Goal: Task Accomplishment & Management: Complete application form

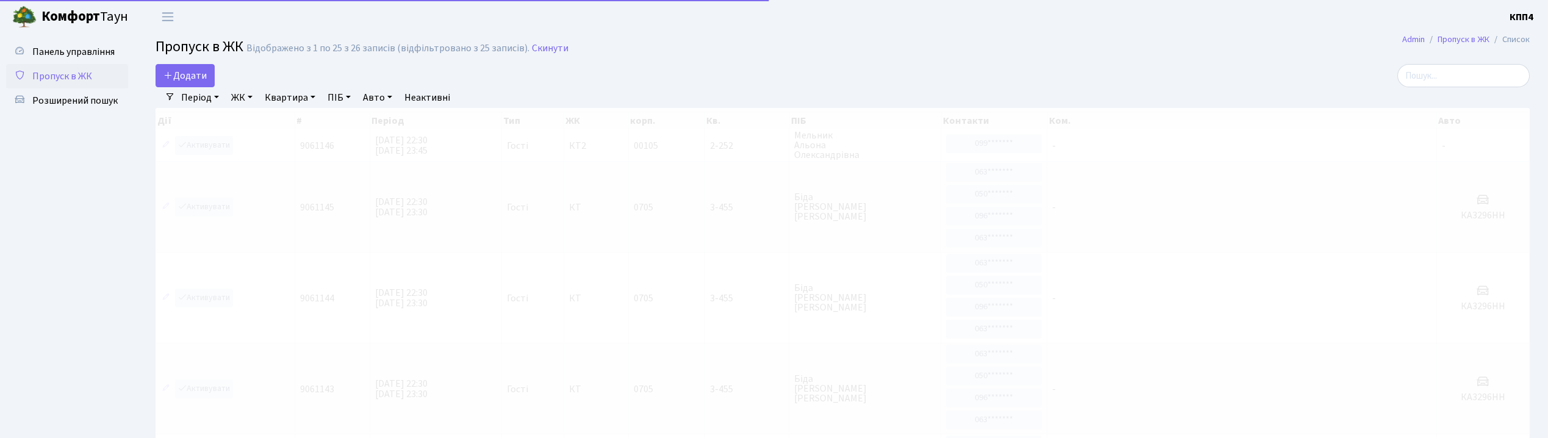
select select "25"
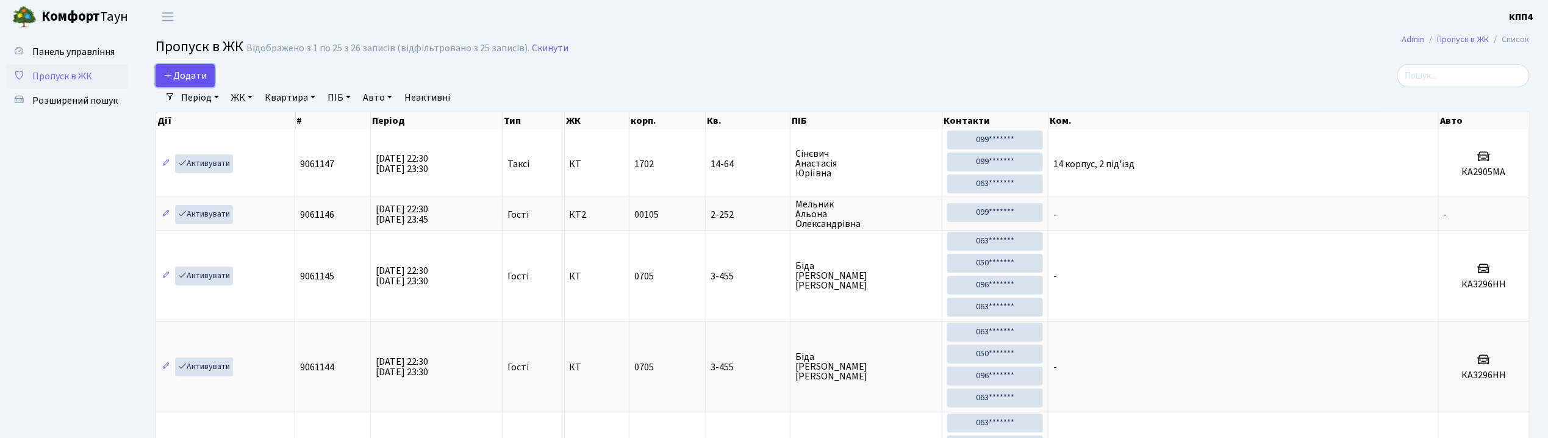
click at [184, 77] on span "Додати" at bounding box center [184, 75] width 43 height 13
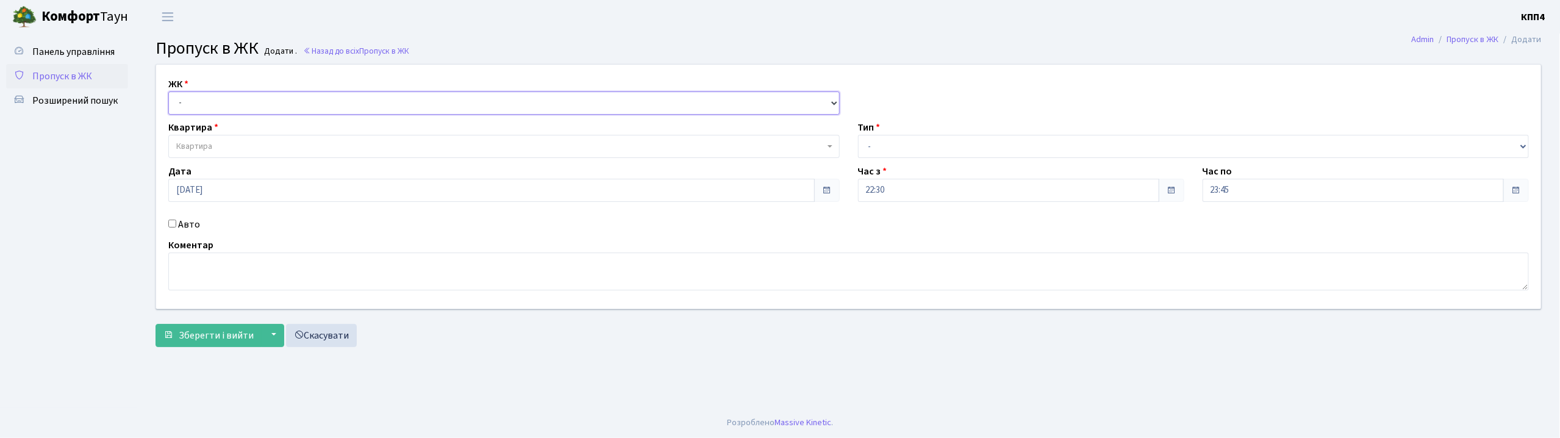
drag, startPoint x: 0, startPoint y: 0, endPoint x: 186, endPoint y: 101, distance: 211.7
click at [184, 100] on select "- КТ, вул. Регенераторна, 4 КТ2, просп. Соборності, 17 КТ3, вул. Березнева, 16 …" at bounding box center [503, 102] width 671 height 23
select select "271"
click at [168, 91] on select "- КТ, вул. Регенераторна, 4 КТ2, просп. Соборності, 17 КТ3, вул. Березнева, 16 …" at bounding box center [503, 102] width 671 height 23
select select
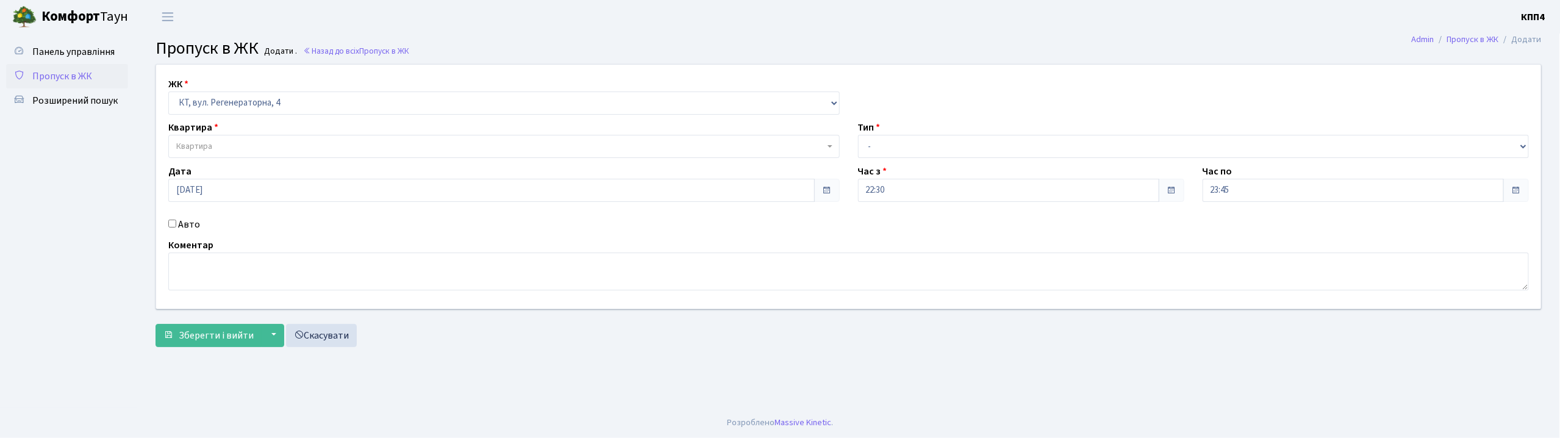
click at [169, 221] on input "Авто" at bounding box center [172, 224] width 8 height 8
checkbox input "true"
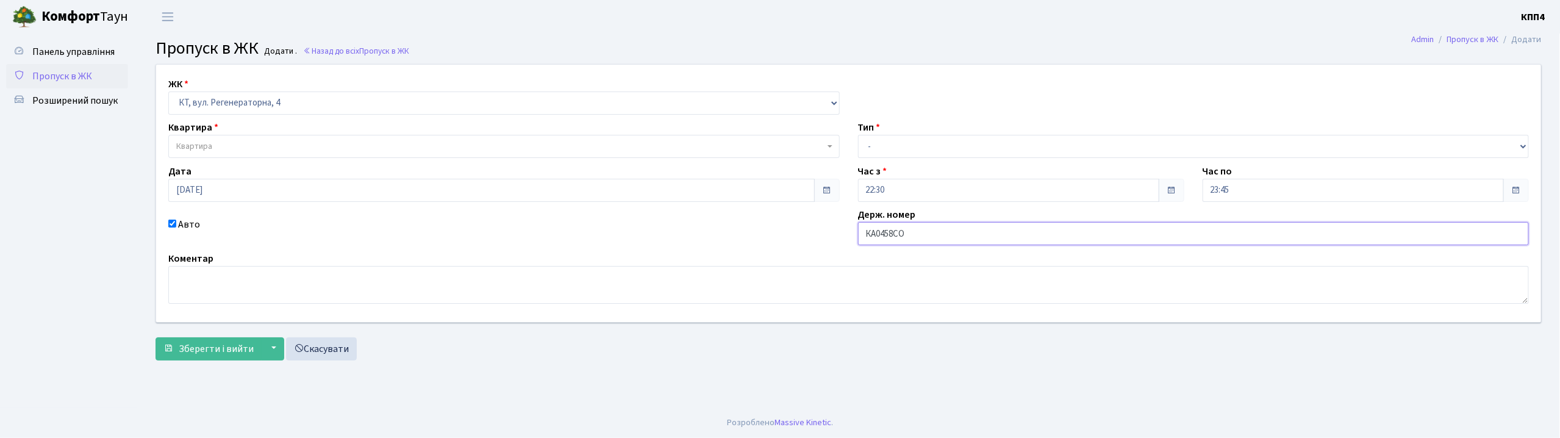
type input "КА0458СО"
click at [210, 140] on span "Квартира" at bounding box center [503, 146] width 671 height 23
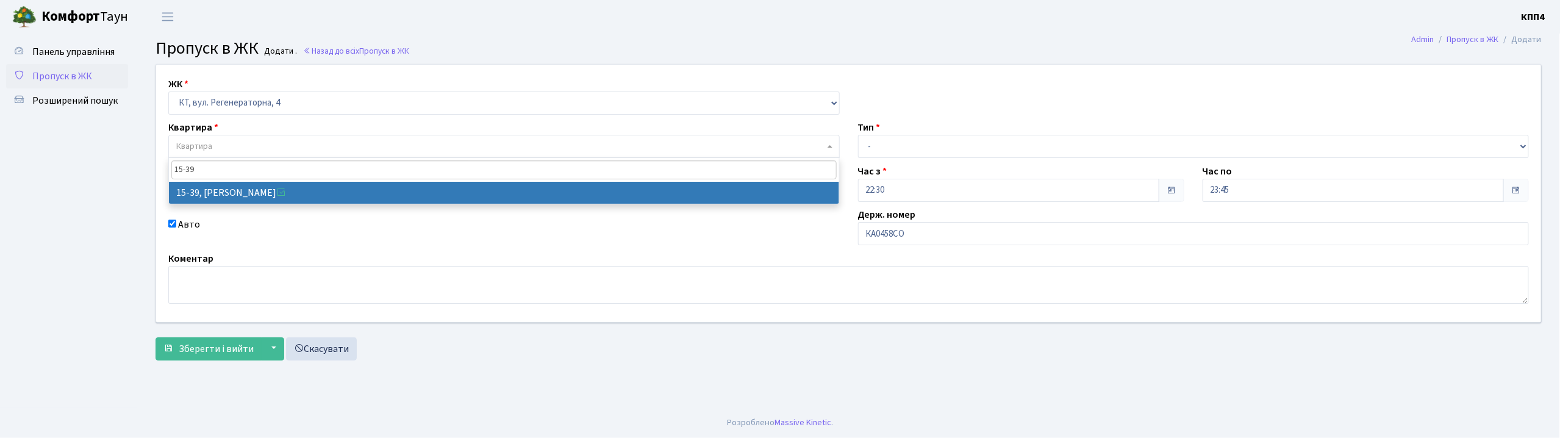
type input "15-39"
select select "8814"
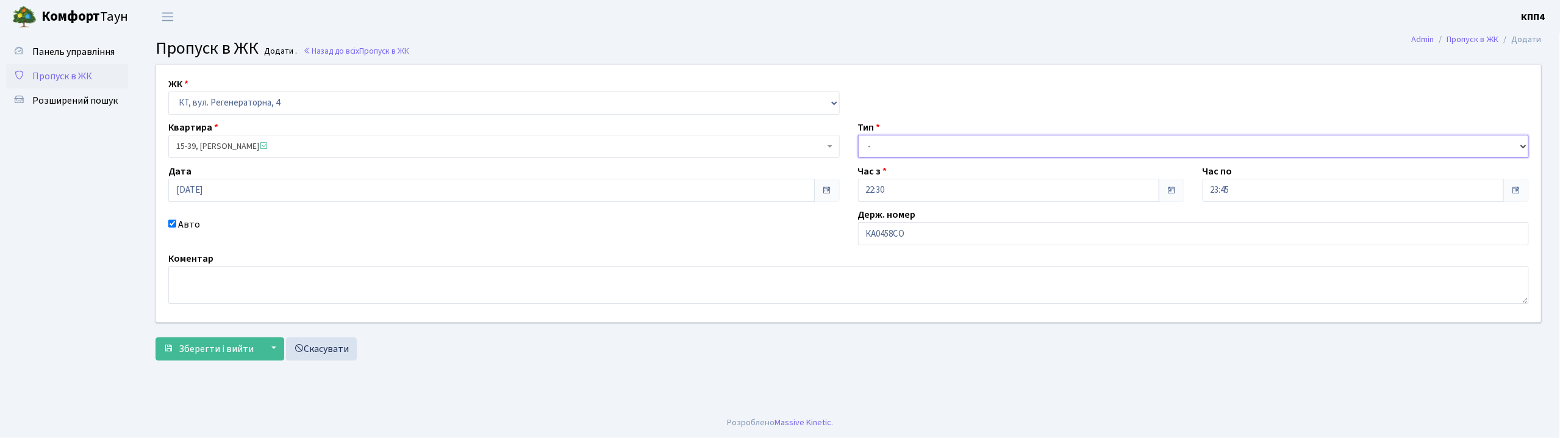
drag, startPoint x: 947, startPoint y: 143, endPoint x: 940, endPoint y: 156, distance: 15.3
click at [945, 149] on select "- Доставка Таксі Гості Сервіс" at bounding box center [1193, 146] width 671 height 23
select select "2"
click at [858, 135] on select "- Доставка Таксі Гості Сервіс" at bounding box center [1193, 146] width 671 height 23
click at [209, 349] on span "Зберегти і вийти" at bounding box center [216, 348] width 75 height 13
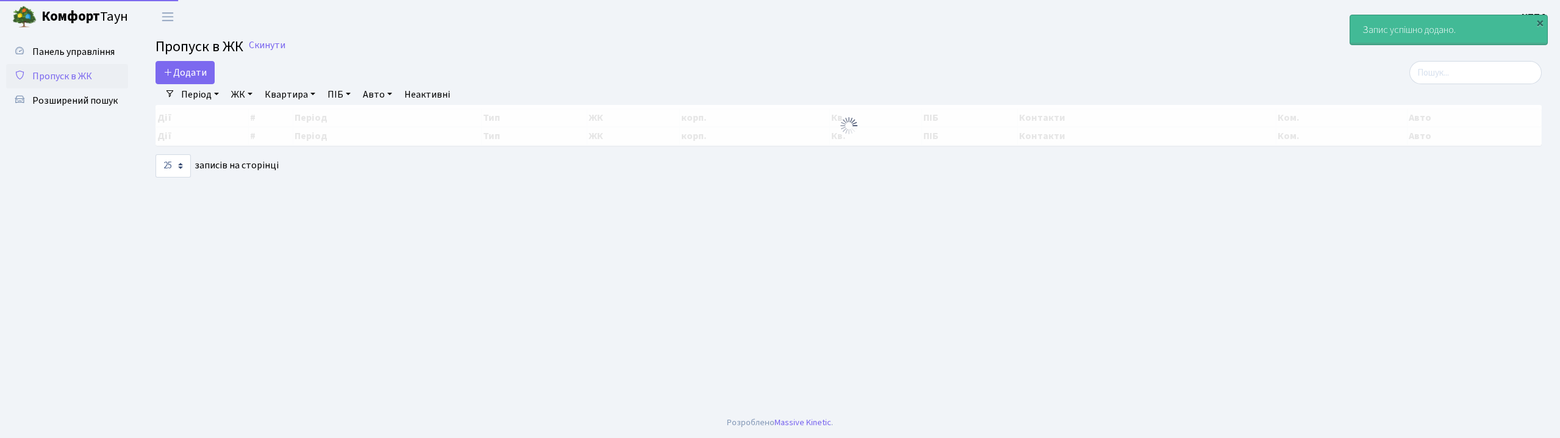
select select "25"
